Goal: Navigation & Orientation: Find specific page/section

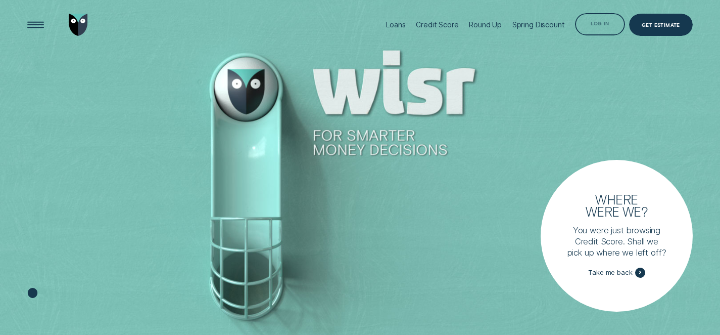
click at [603, 34] on div "Log in" at bounding box center [600, 24] width 50 height 23
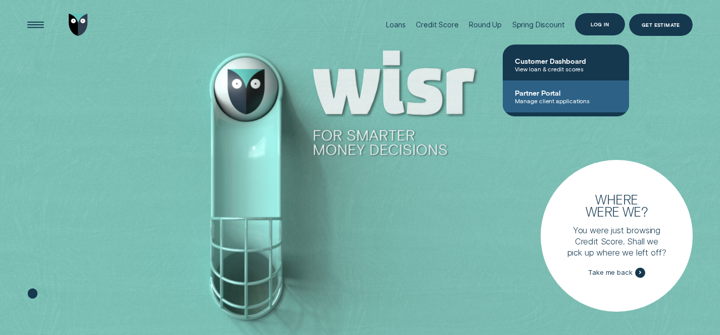
click at [552, 100] on span "Manage client applications" at bounding box center [566, 100] width 102 height 7
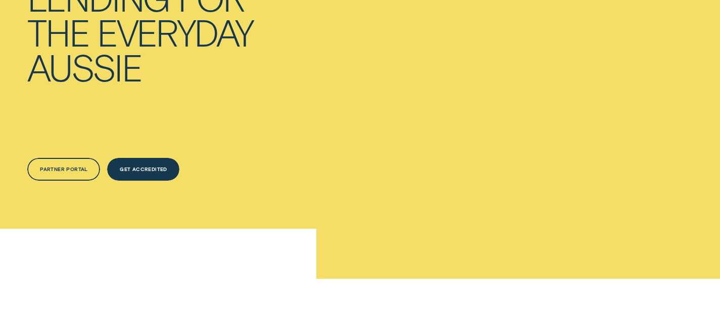
scroll to position [147, 0]
click at [136, 167] on div "Get Accredited" at bounding box center [144, 169] width 48 height 5
